Goal: Task Accomplishment & Management: Manage account settings

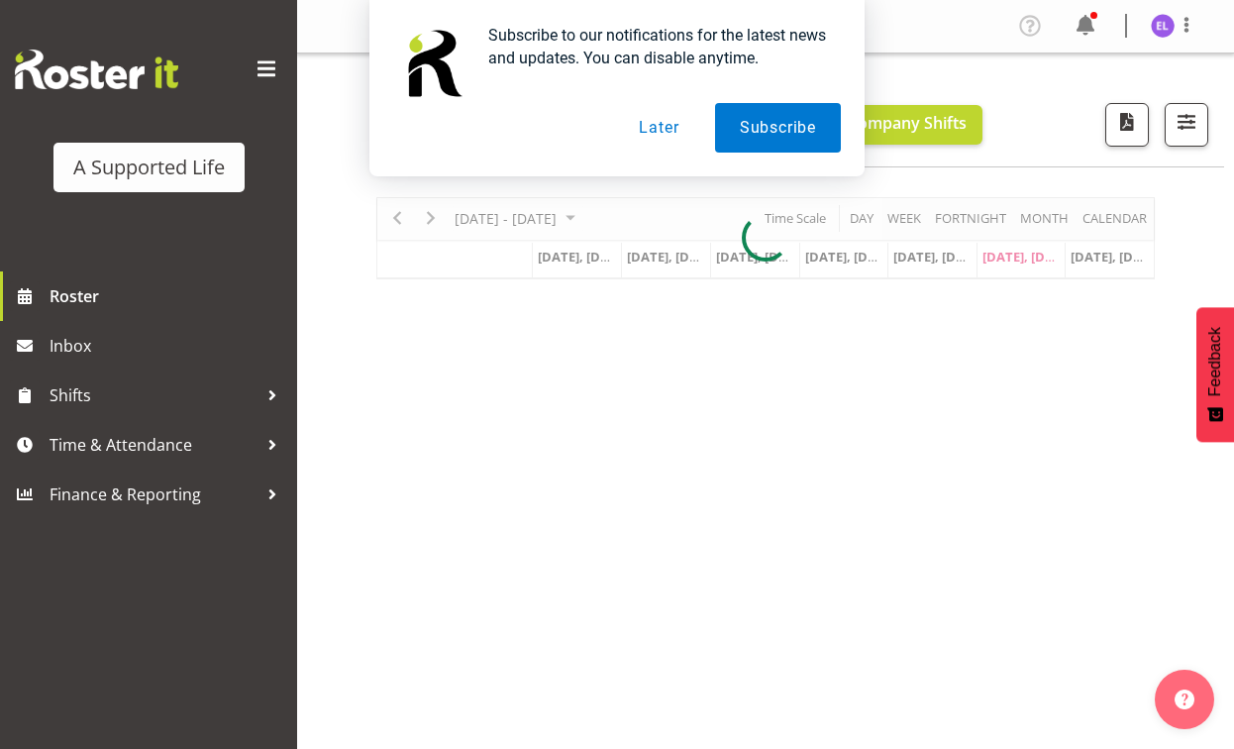
click at [674, 133] on button "Later" at bounding box center [658, 128] width 89 height 50
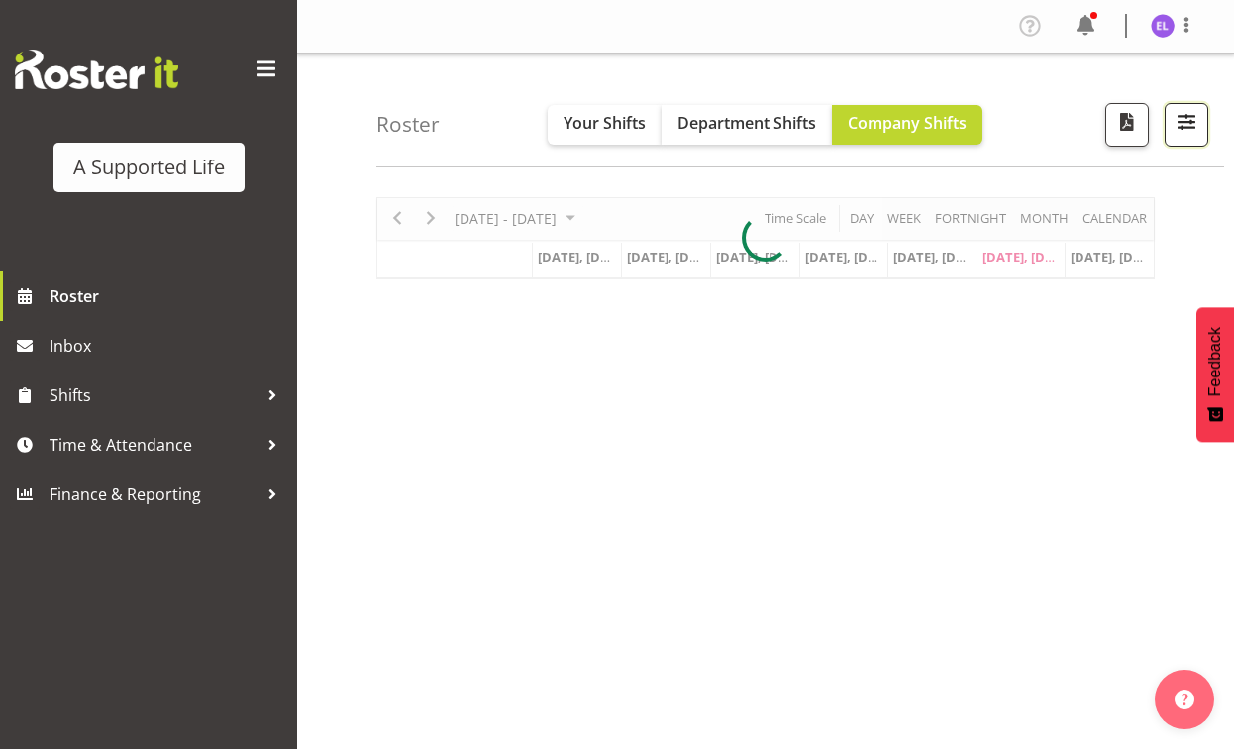
click at [1180, 127] on span "button" at bounding box center [1187, 122] width 26 height 26
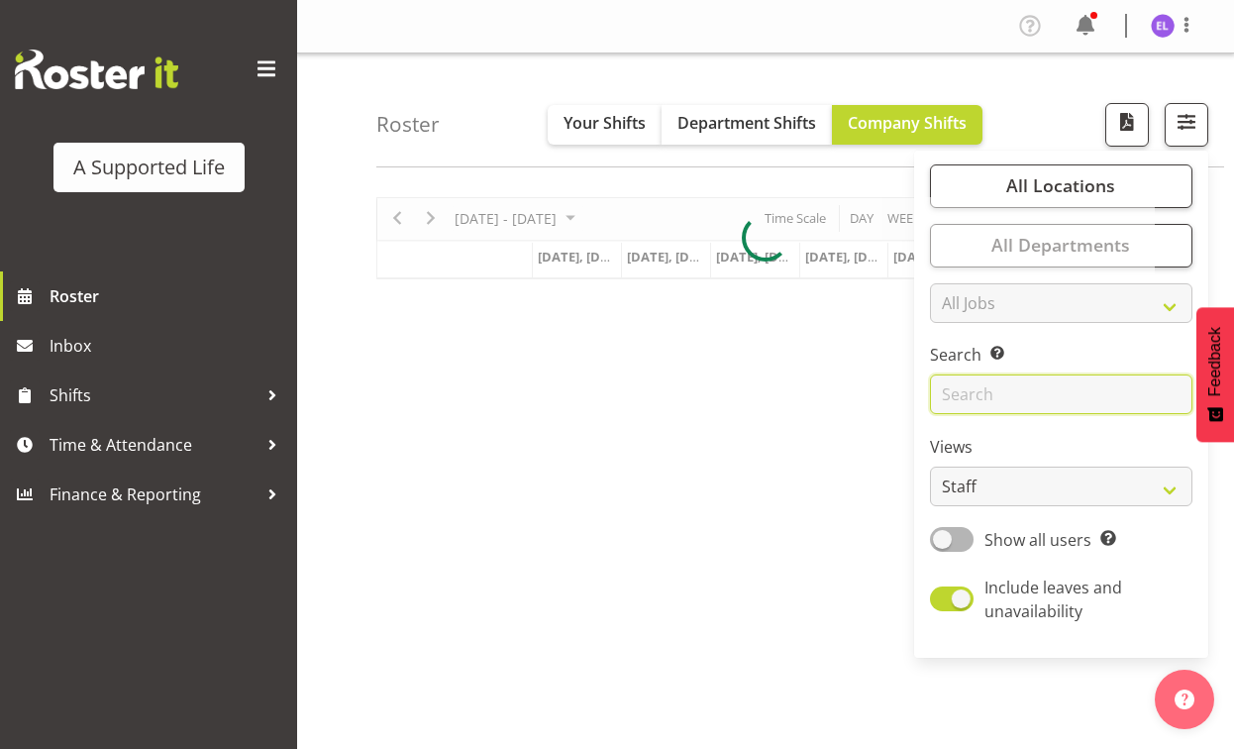
click at [1005, 403] on input "text" at bounding box center [1061, 394] width 262 height 40
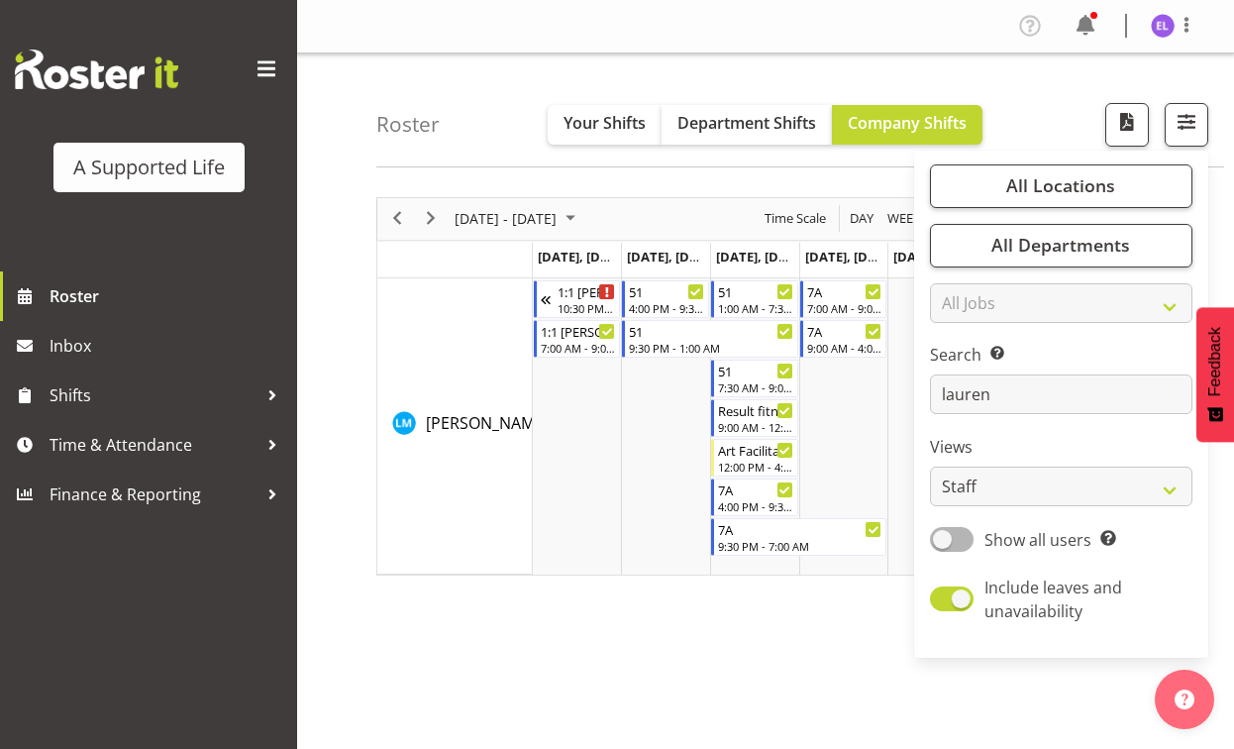
click at [794, 730] on div "[DATE] - [DATE] [DATE] Day Week Fortnight Month calendar Month Agenda Time Scal…" at bounding box center [805, 578] width 858 height 792
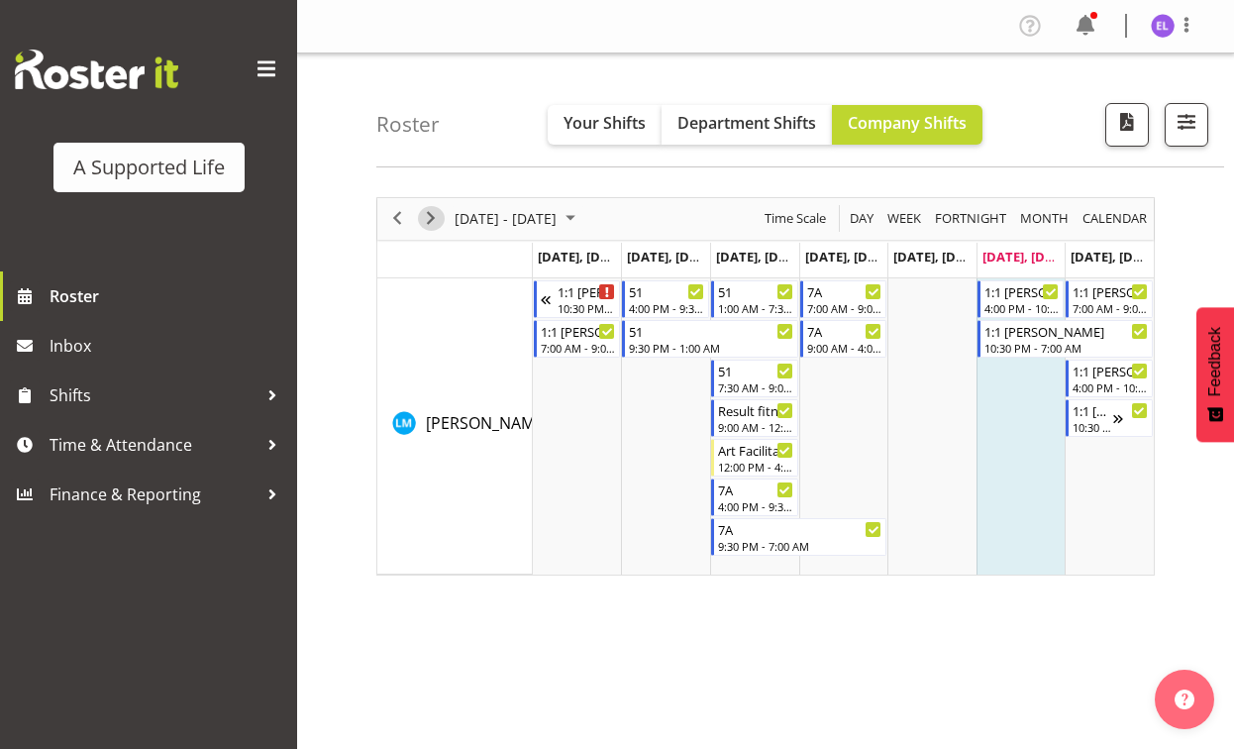
click at [427, 210] on span "Next" at bounding box center [431, 218] width 24 height 25
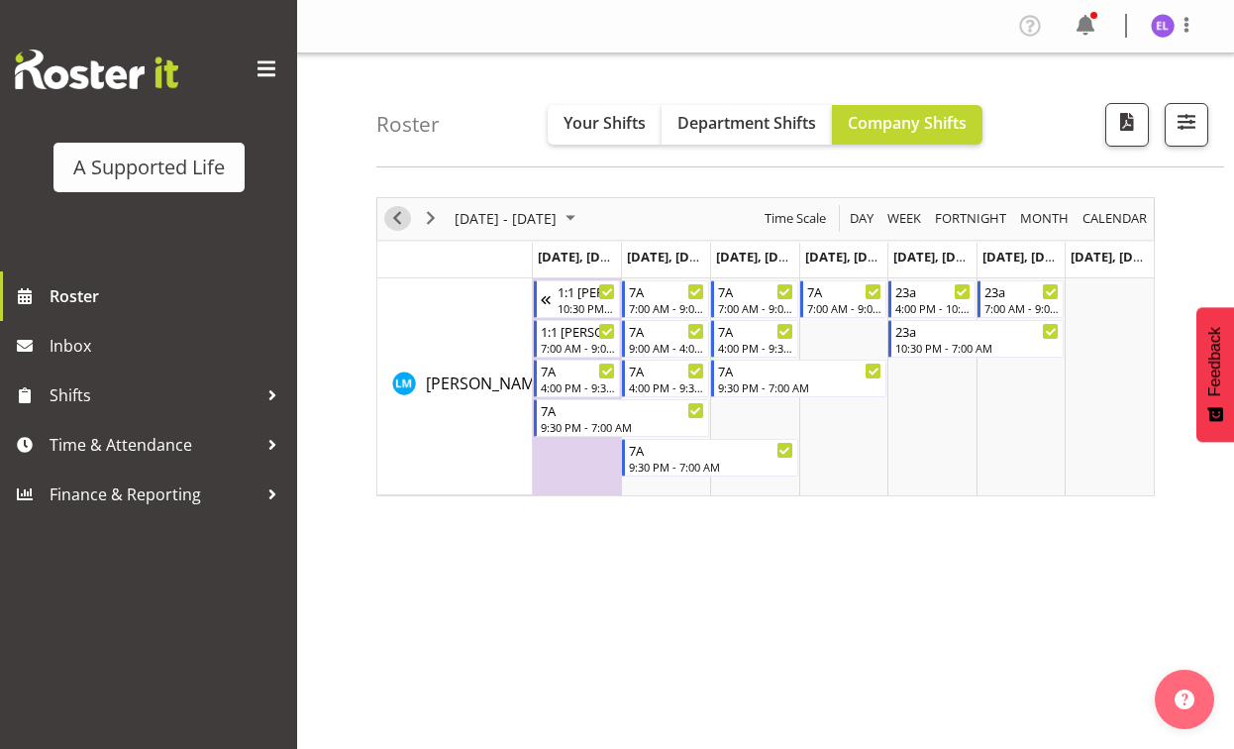
click at [397, 220] on span "Previous" at bounding box center [397, 218] width 24 height 25
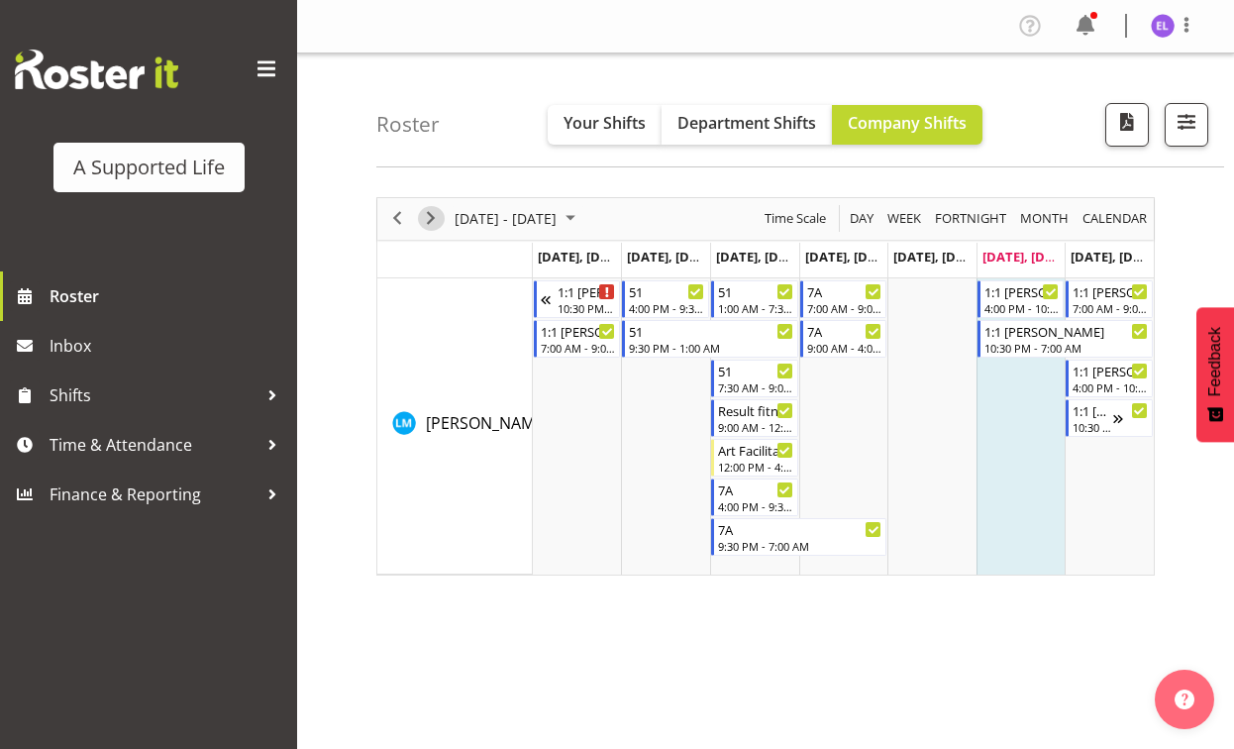
click at [434, 220] on span "Next" at bounding box center [431, 218] width 24 height 25
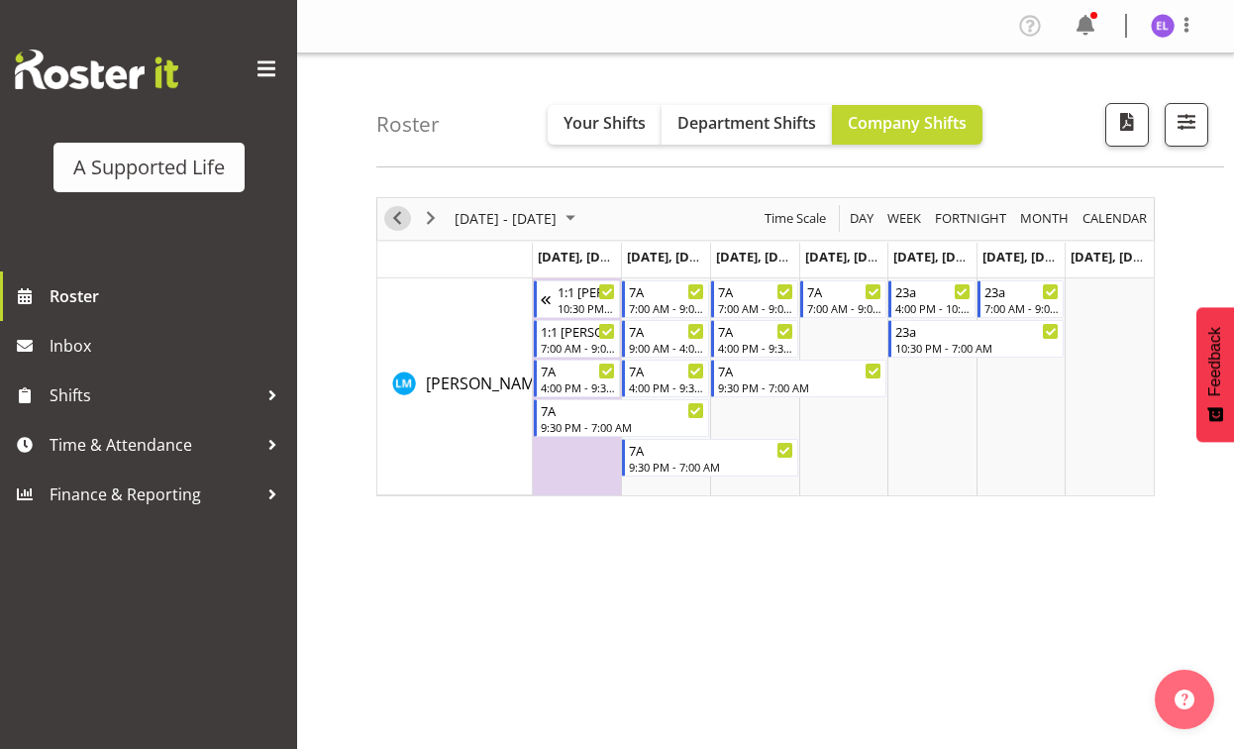
click at [401, 223] on span "Previous" at bounding box center [397, 218] width 24 height 25
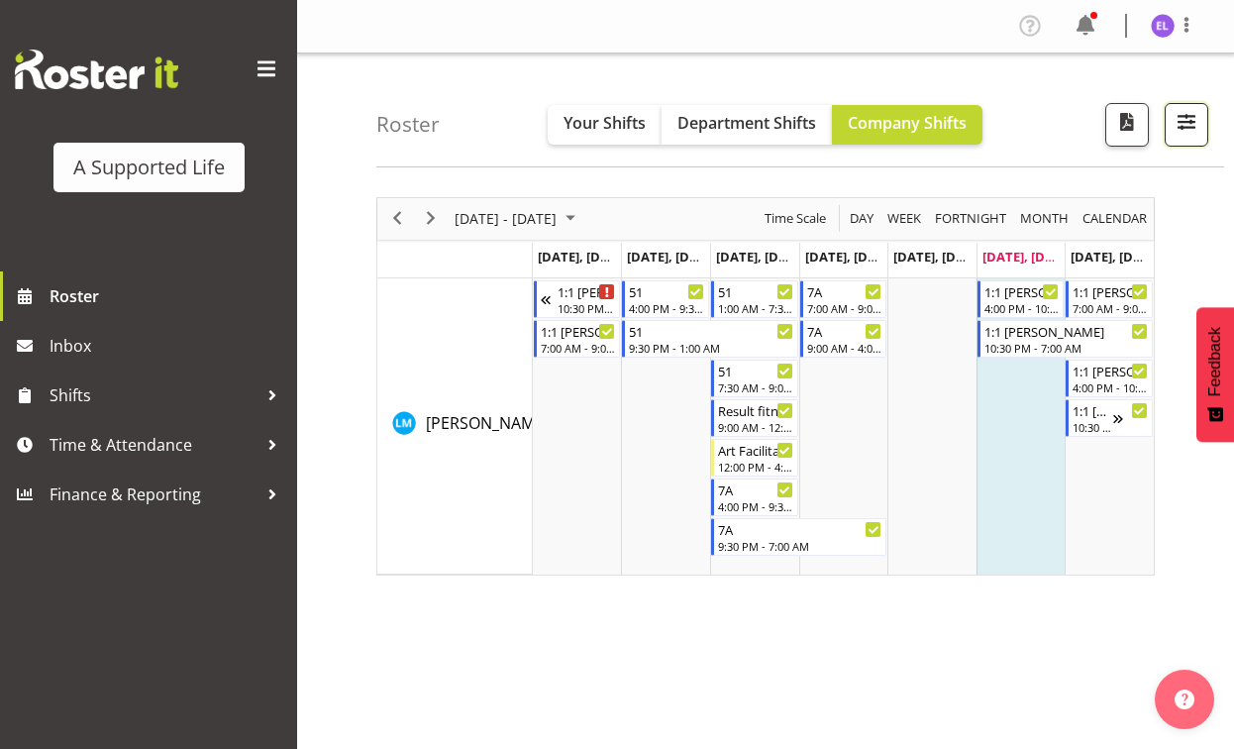
click at [1206, 123] on button "button" at bounding box center [1187, 125] width 44 height 44
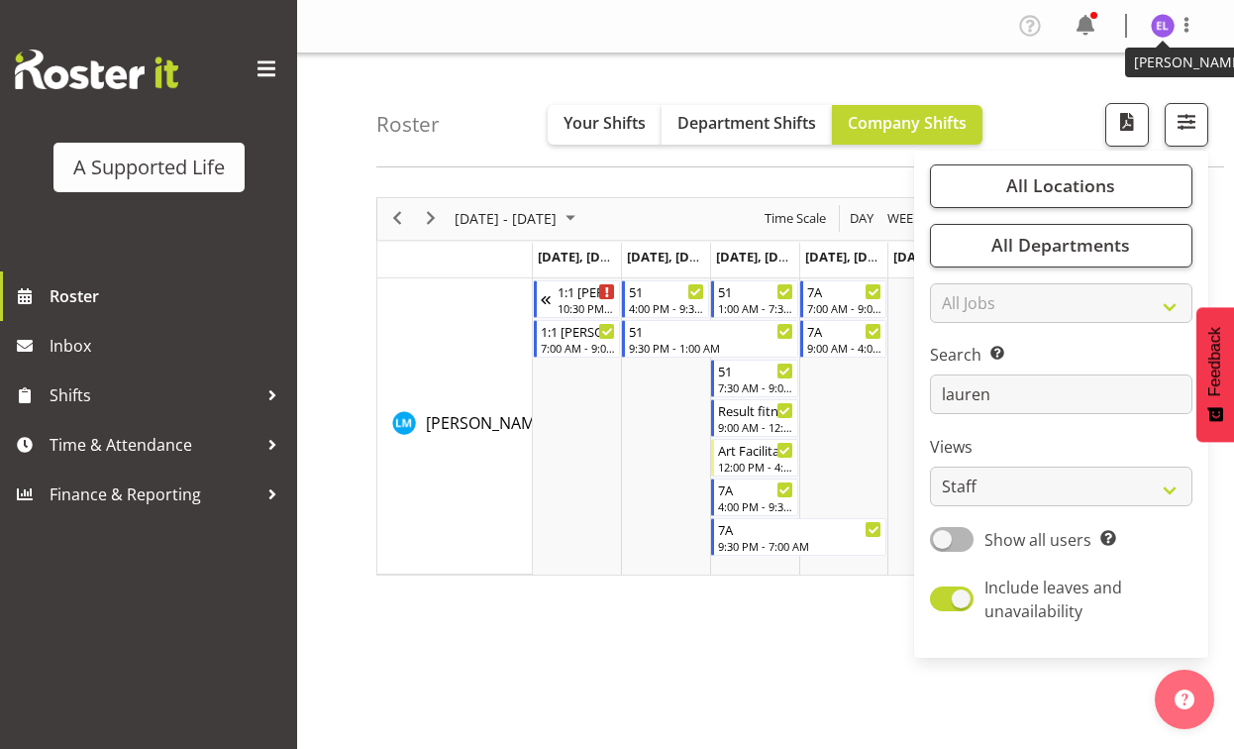
click at [1170, 24] on img at bounding box center [1163, 26] width 24 height 24
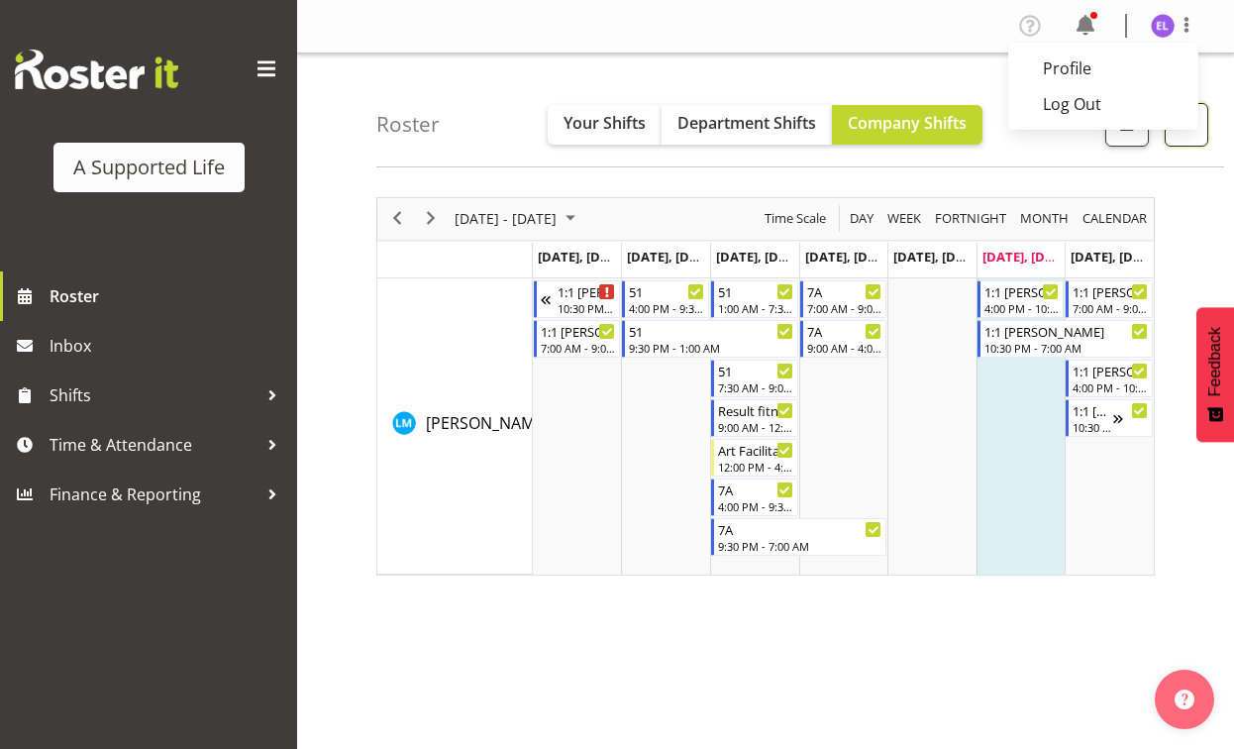
click at [1182, 144] on button "button" at bounding box center [1187, 125] width 44 height 44
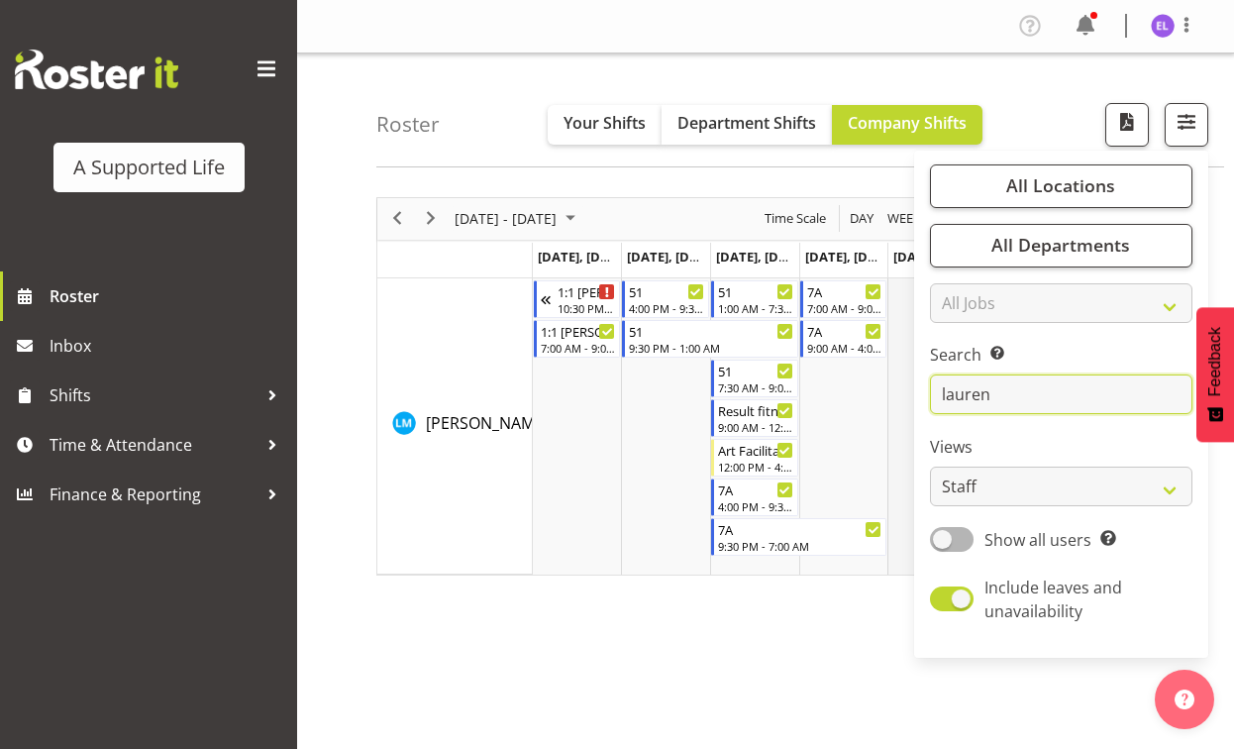
drag, startPoint x: 1042, startPoint y: 395, endPoint x: 894, endPoint y: 395, distance: 147.6
click at [894, 395] on div "Roster Your Shifts Department Shifts Company Shifts All Locations Clear [STREET…" at bounding box center [765, 513] width 937 height 921
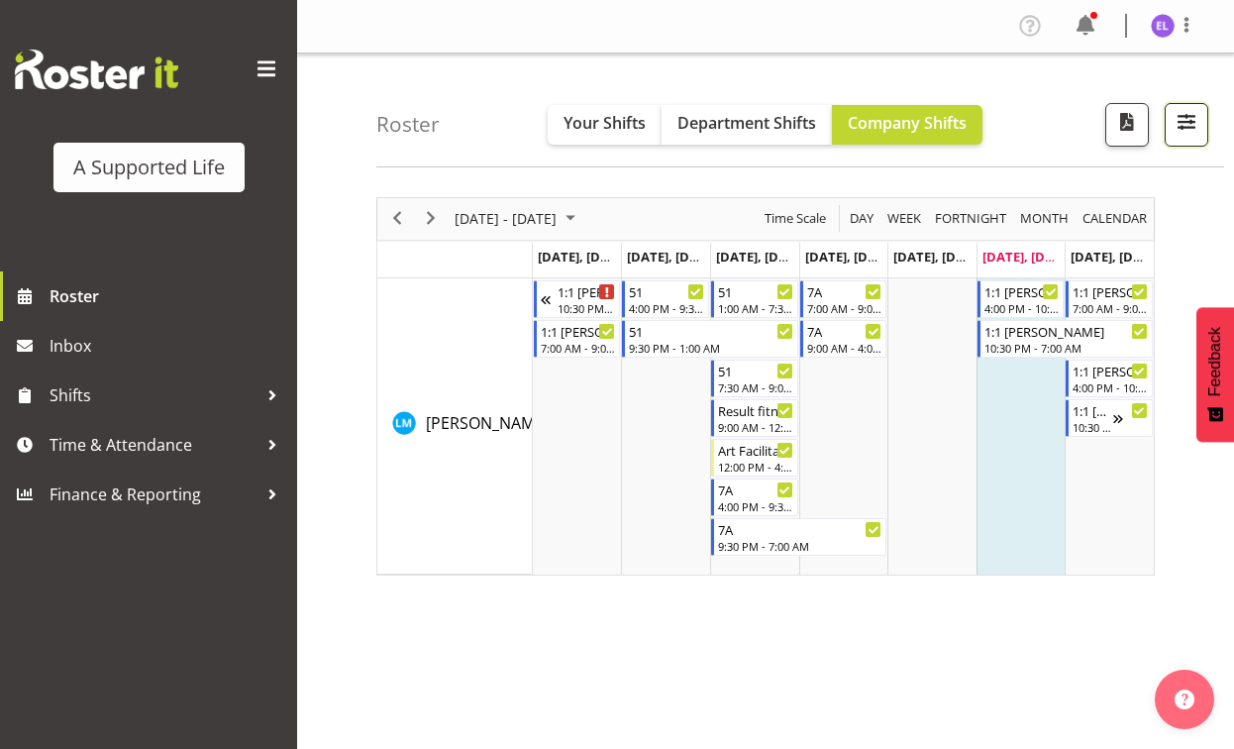
click at [1189, 120] on span "button" at bounding box center [1187, 122] width 26 height 26
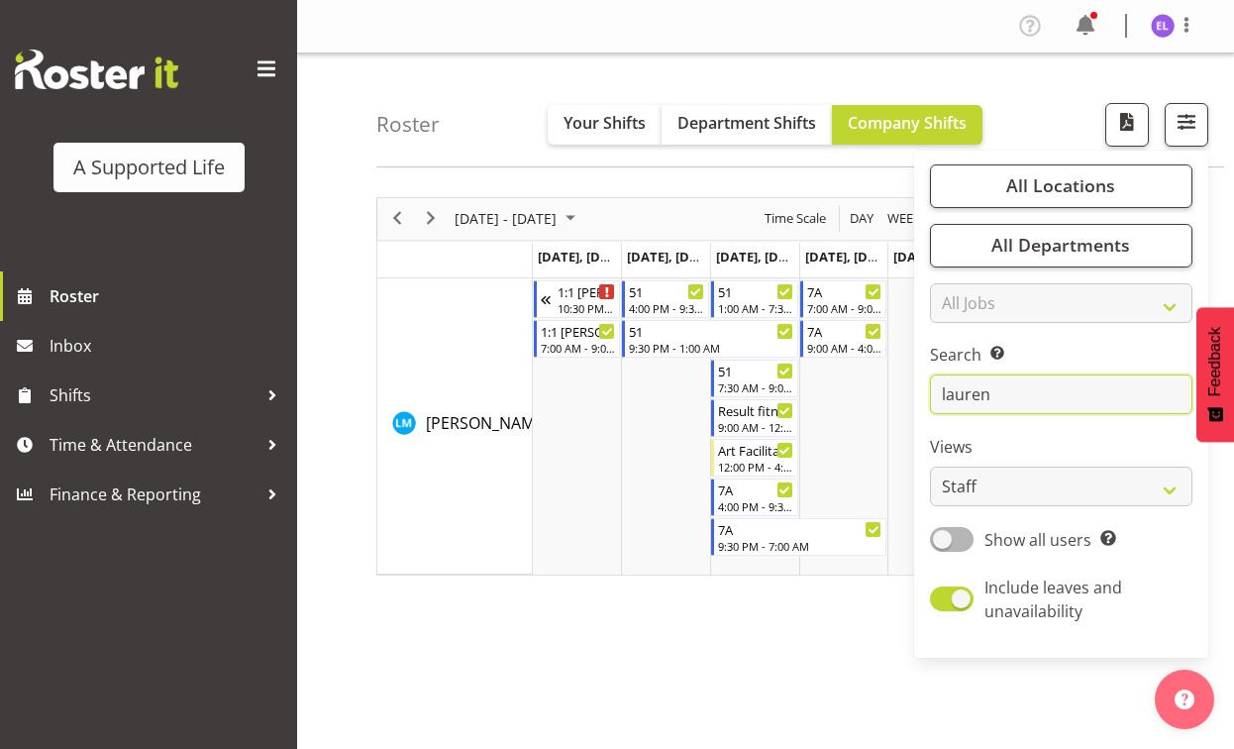
click at [1030, 387] on input "lauren" at bounding box center [1061, 394] width 262 height 40
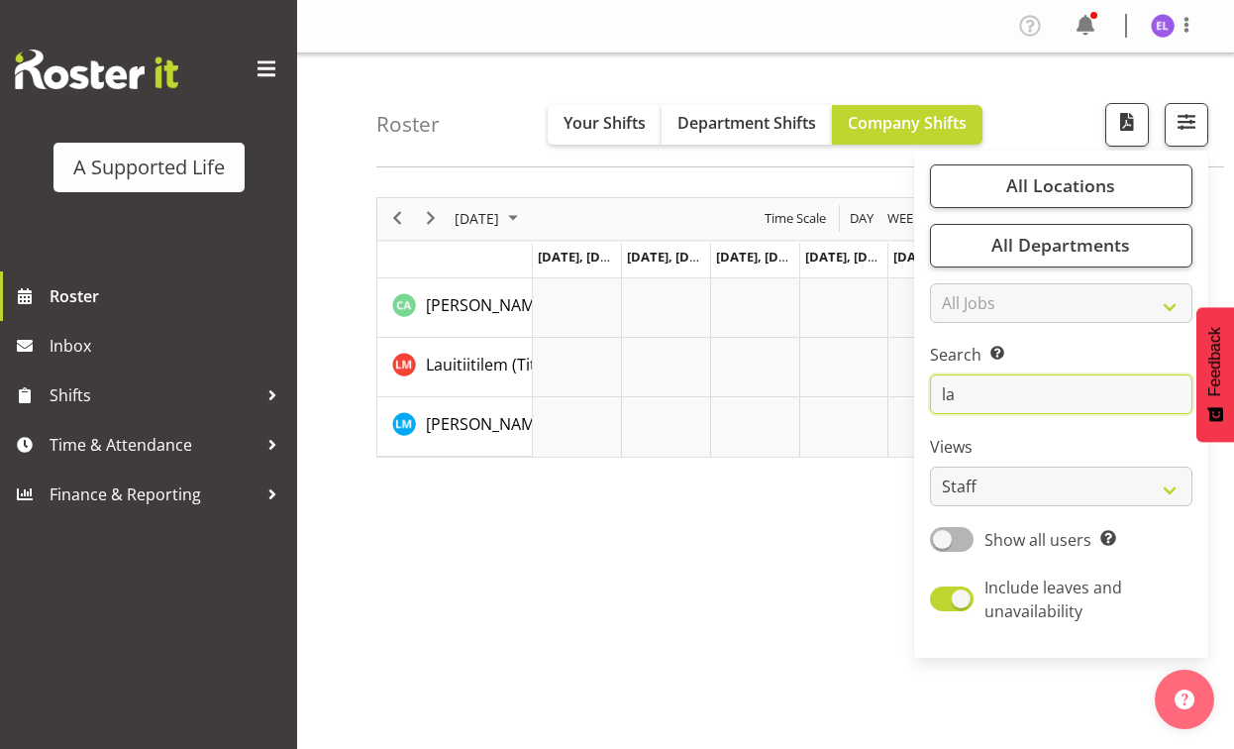
type input "l"
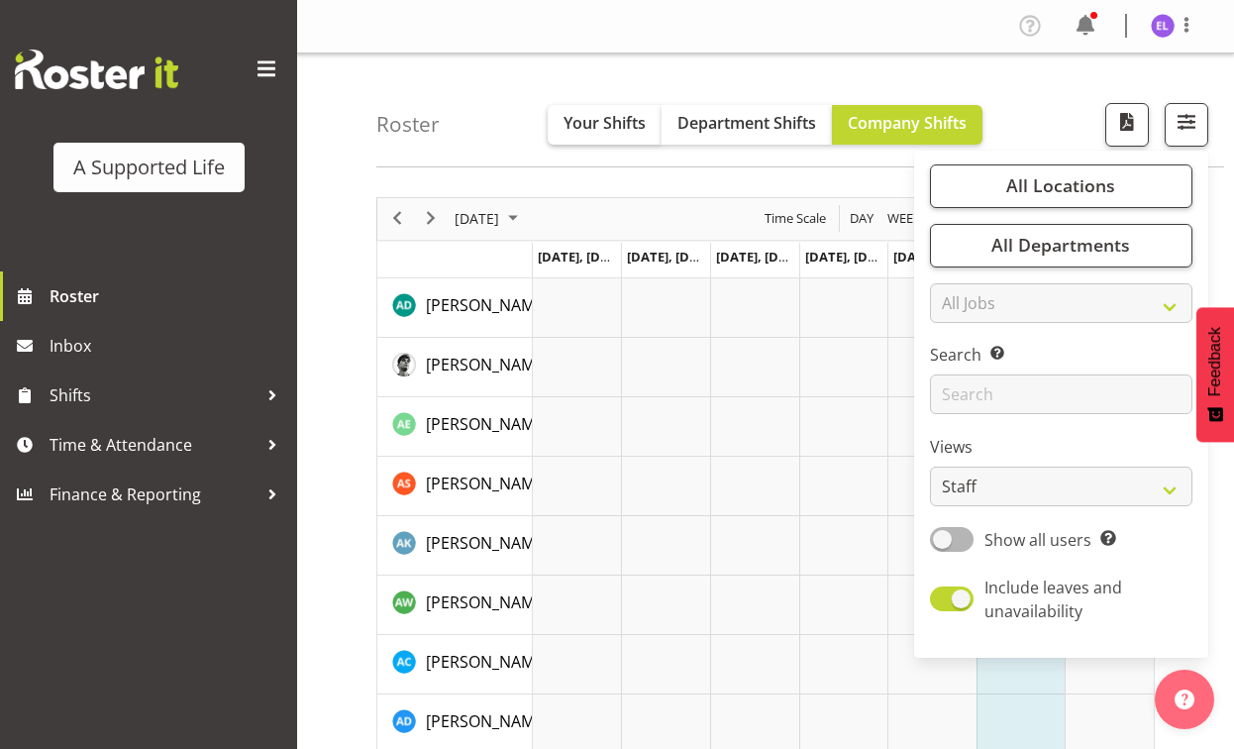
click at [1021, 71] on div "Roster Your Shifts Department Shifts Company Shifts All Locations Clear [STREET…" at bounding box center [800, 110] width 848 height 114
click at [611, 118] on span "Your Shifts" at bounding box center [605, 123] width 82 height 22
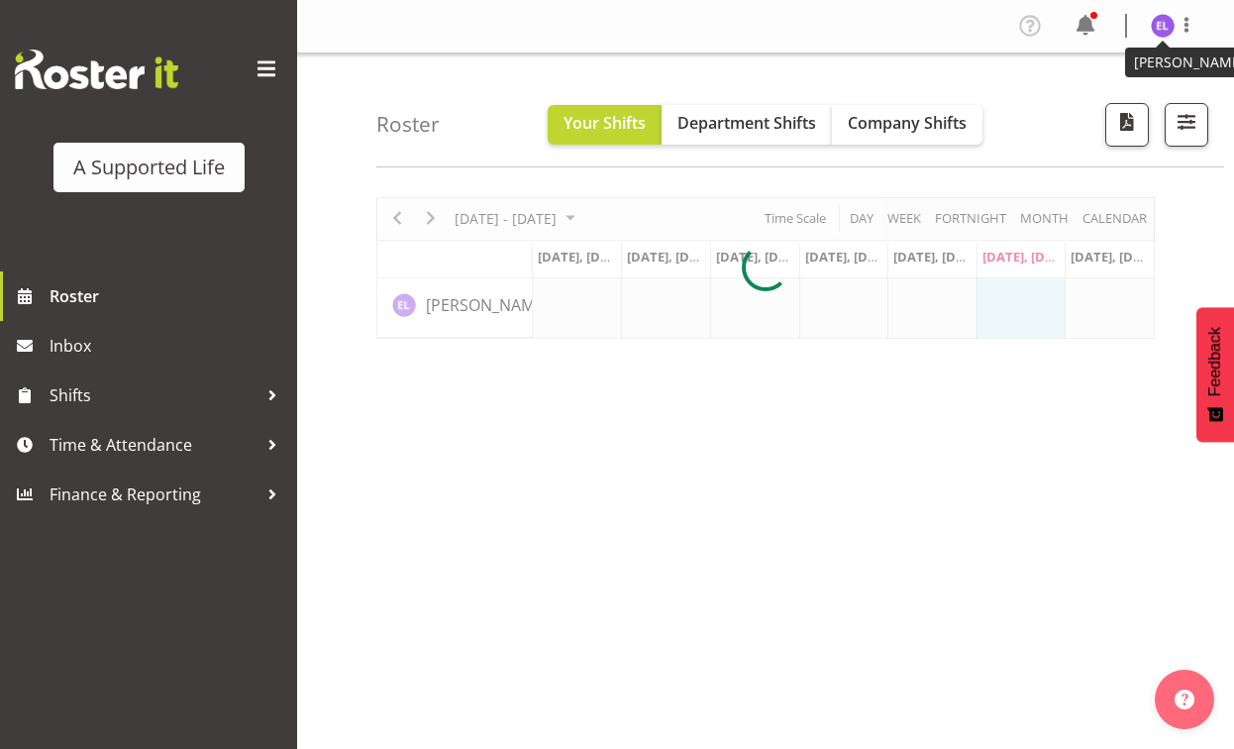
click at [1169, 32] on img at bounding box center [1163, 26] width 24 height 24
click at [1097, 112] on link "Log Out" at bounding box center [1103, 104] width 190 height 36
